Goal: Book appointment/travel/reservation

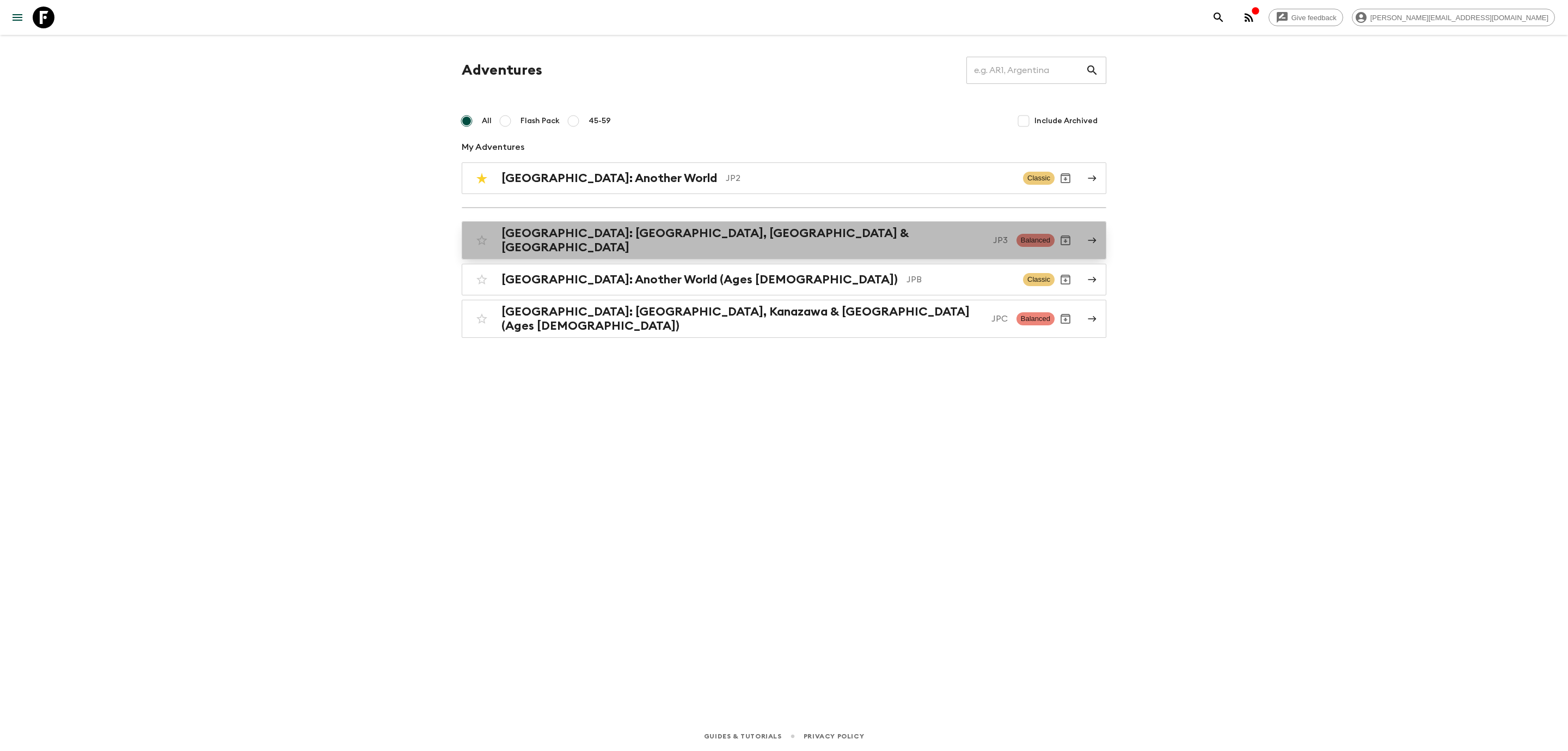
click at [637, 247] on div "[GEOGRAPHIC_DATA]: [GEOGRAPHIC_DATA], Kanazawa & [GEOGRAPHIC_DATA] JP3 Balanced" at bounding box center [763, 241] width 584 height 29
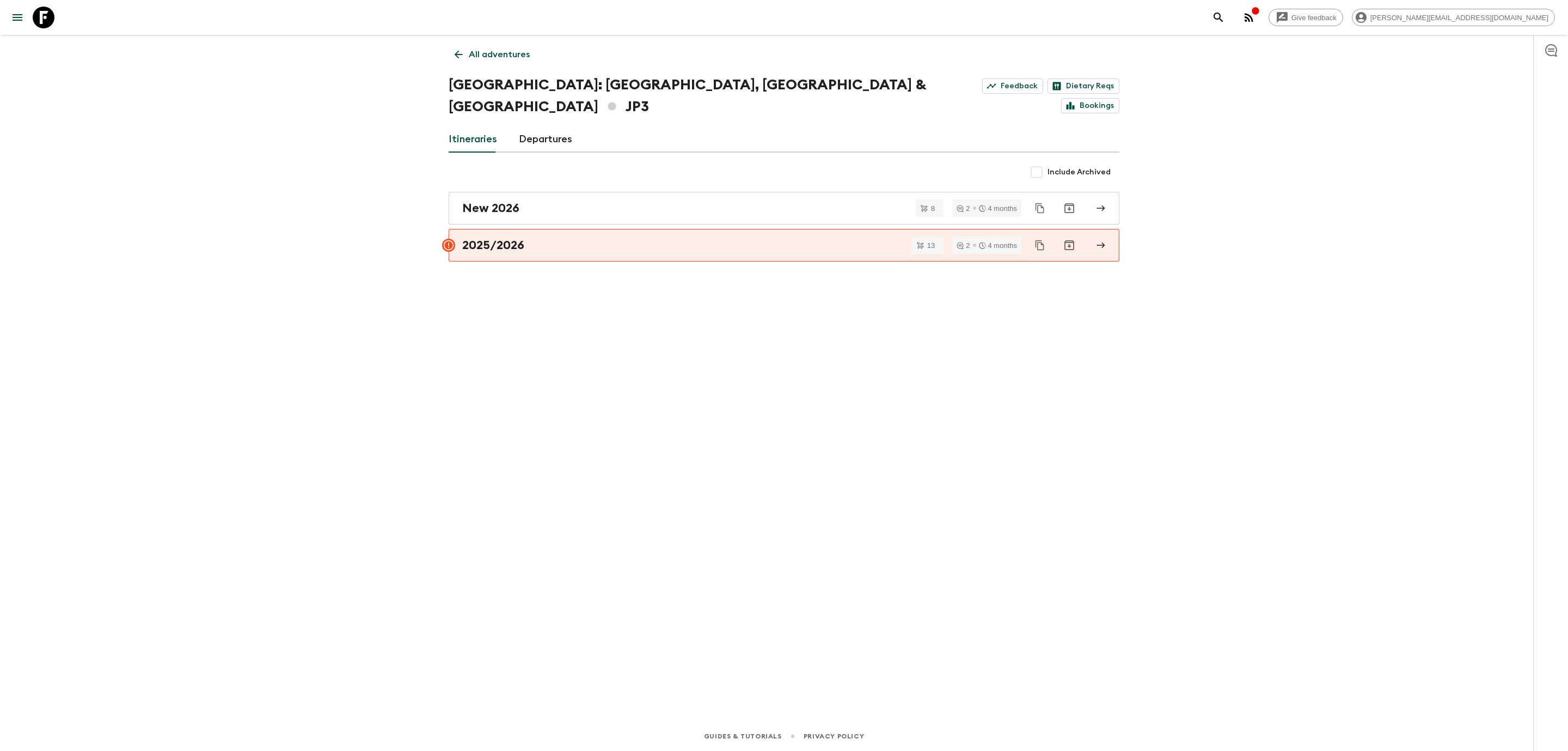
click at [544, 126] on link "Departures" at bounding box center [546, 139] width 53 height 26
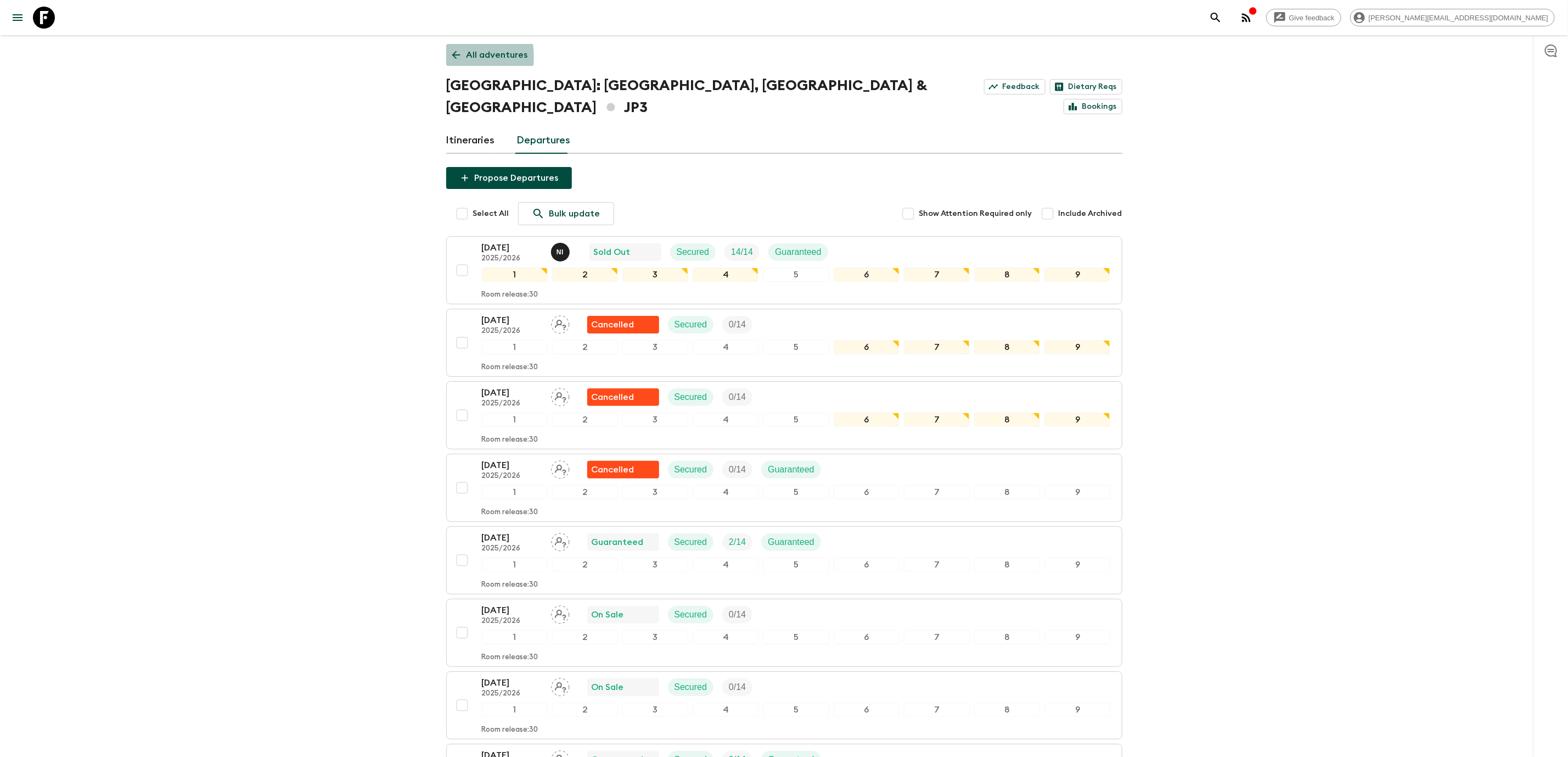
click at [454, 56] on icon at bounding box center [456, 55] width 8 height 8
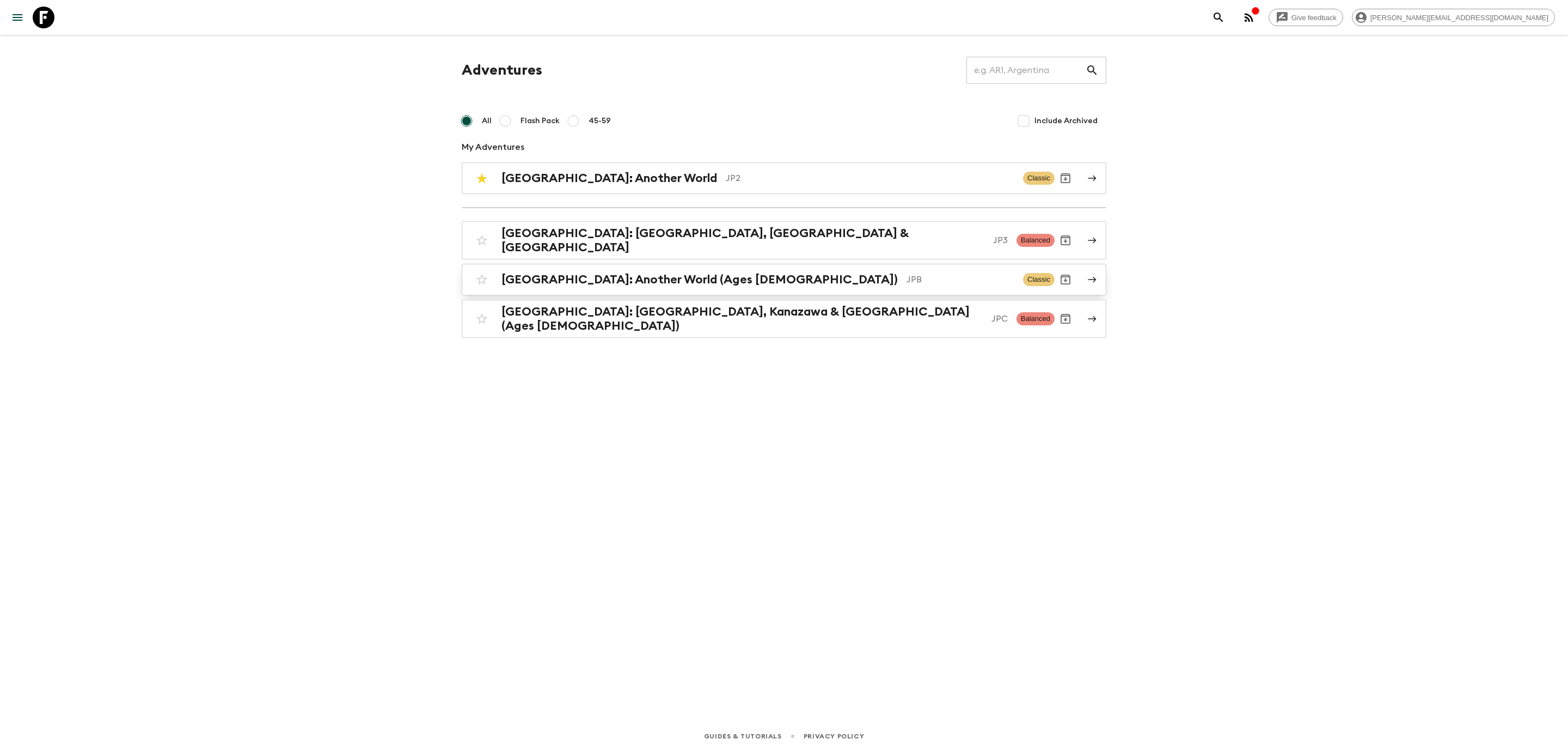
click at [631, 285] on link "[GEOGRAPHIC_DATA]: Another World (Ages [DEMOGRAPHIC_DATA]) JPB Classic" at bounding box center [784, 279] width 645 height 31
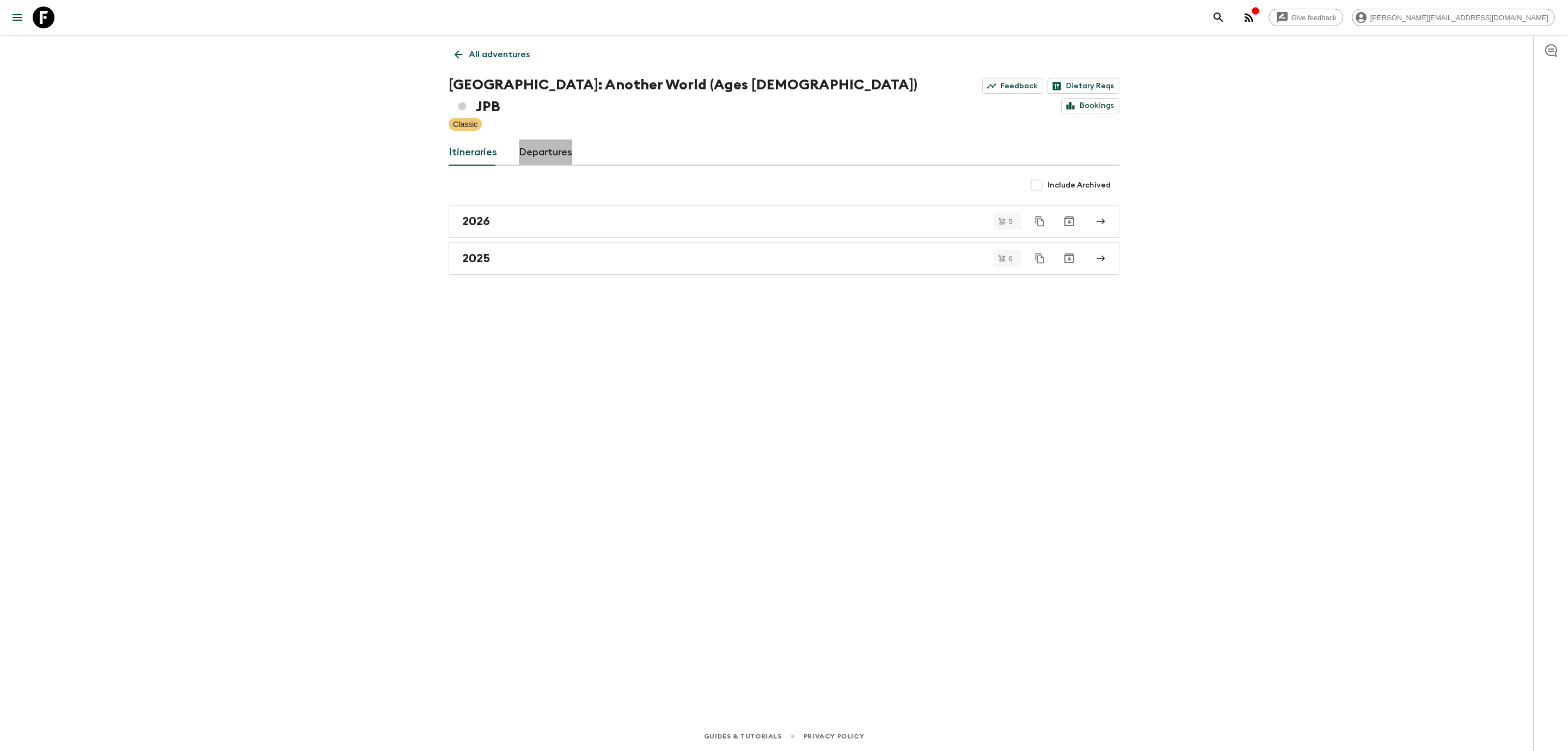
drag, startPoint x: 559, startPoint y: 133, endPoint x: 559, endPoint y: 142, distance: 9.0
click at [559, 140] on link "Departures" at bounding box center [546, 153] width 53 height 26
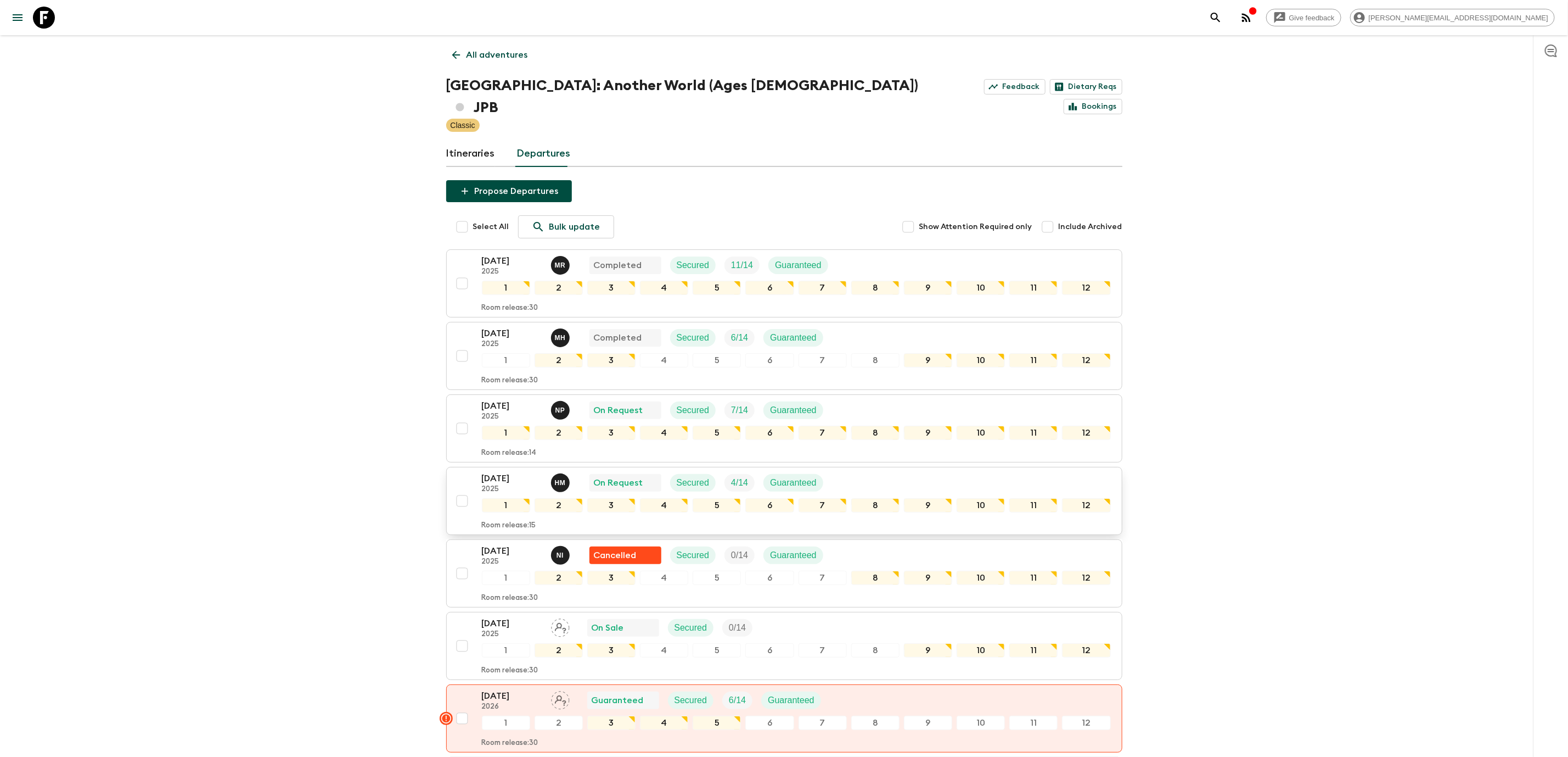
click at [494, 472] on p "[DATE]" at bounding box center [512, 478] width 60 height 13
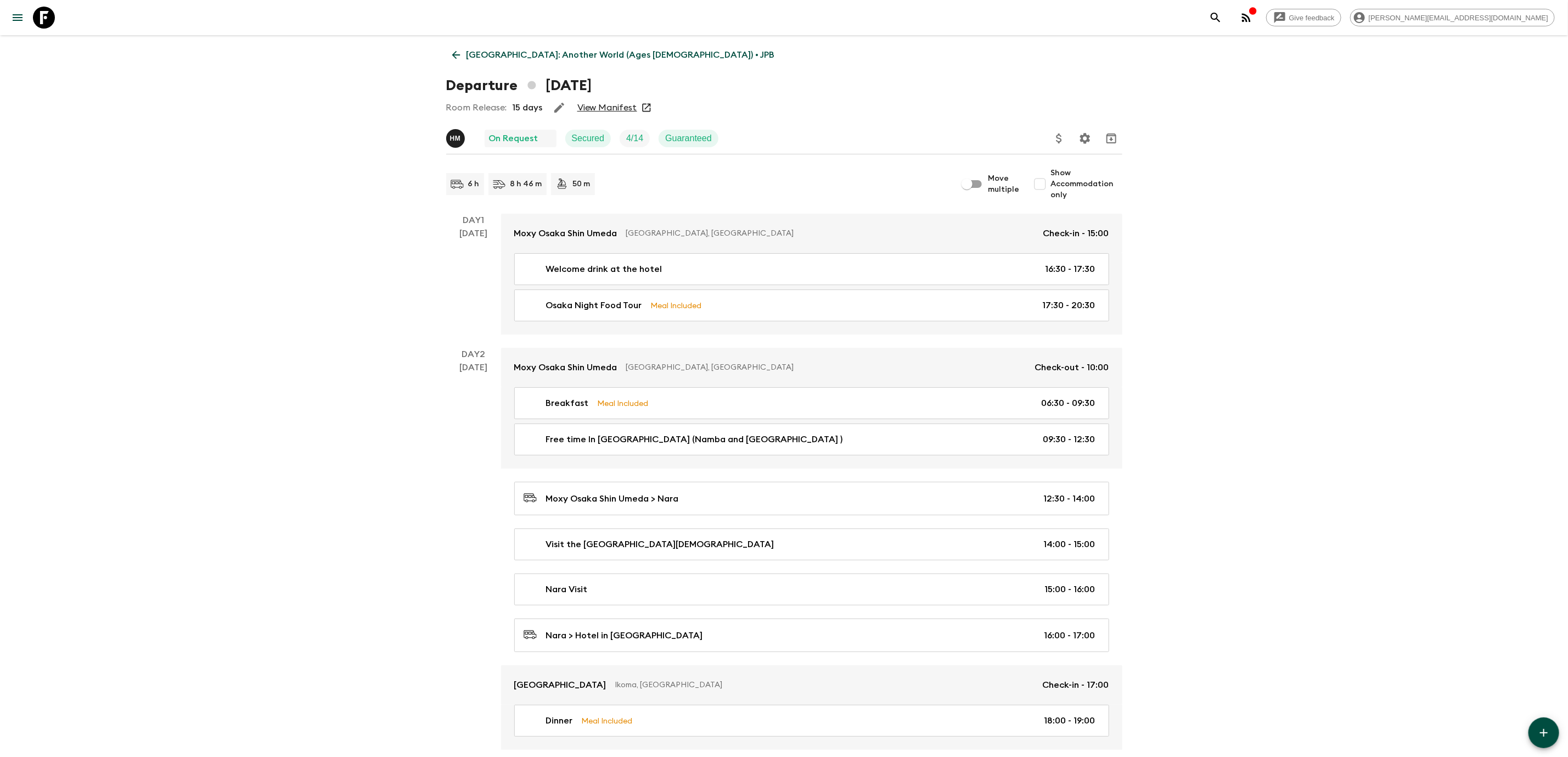
click at [598, 112] on link "View Manifest" at bounding box center [607, 108] width 60 height 11
